Goal: Find specific page/section: Find specific page/section

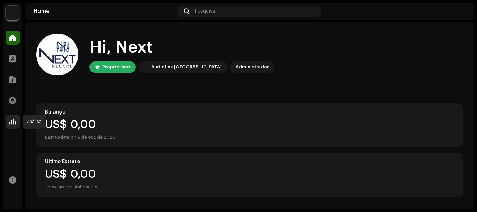
click at [14, 126] on div at bounding box center [13, 122] width 14 height 14
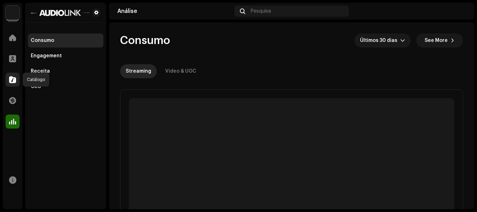
click at [15, 82] on span at bounding box center [12, 80] width 7 height 6
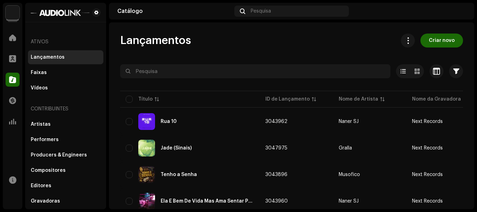
drag, startPoint x: 470, startPoint y: 175, endPoint x: 476, endPoint y: 190, distance: 15.8
click at [476, 190] on div "Next Records Home Perfil Catálogo Transações Análise Recursos Ativos Lançamento…" at bounding box center [238, 106] width 477 height 212
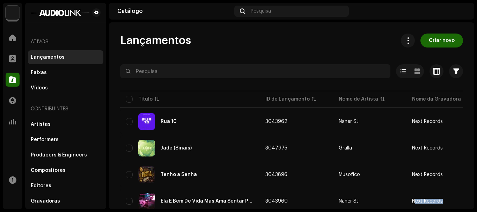
click at [476, 190] on div "Next Records Home Perfil Catálogo Transações Análise Recursos Ativos Lançamento…" at bounding box center [238, 106] width 477 height 212
click at [473, 191] on div "Next Records Home Perfil Catálogo Transações Análise Recursos Ativos Lançamento…" at bounding box center [238, 106] width 477 height 212
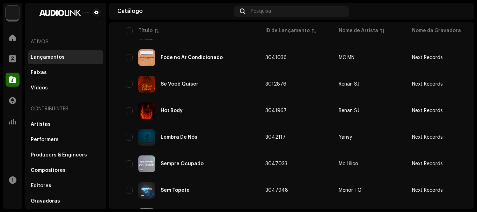
scroll to position [557, 0]
